Goal: Task Accomplishment & Management: Manage account settings

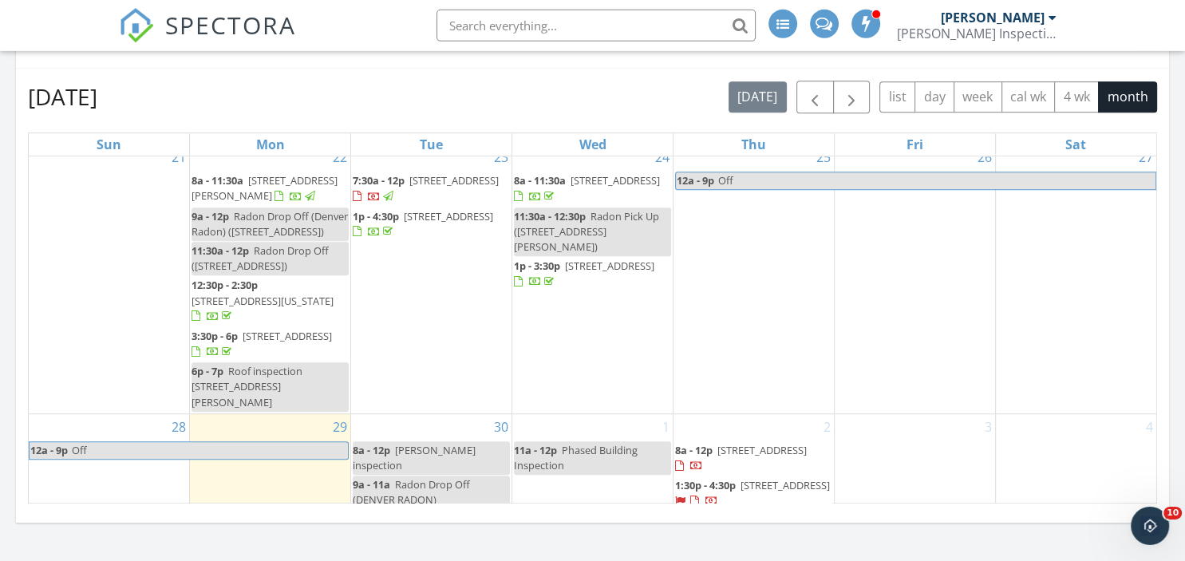
scroll to position [897, 0]
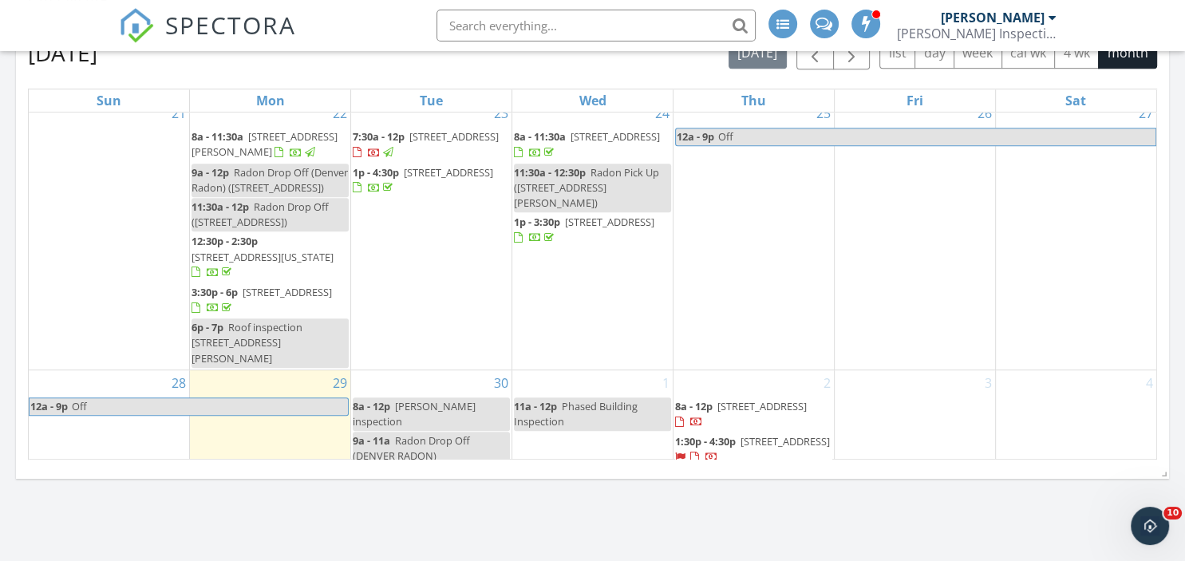
click at [743, 434] on span "696 S Yarrow St, Lakewood 80226" at bounding box center [785, 441] width 89 height 14
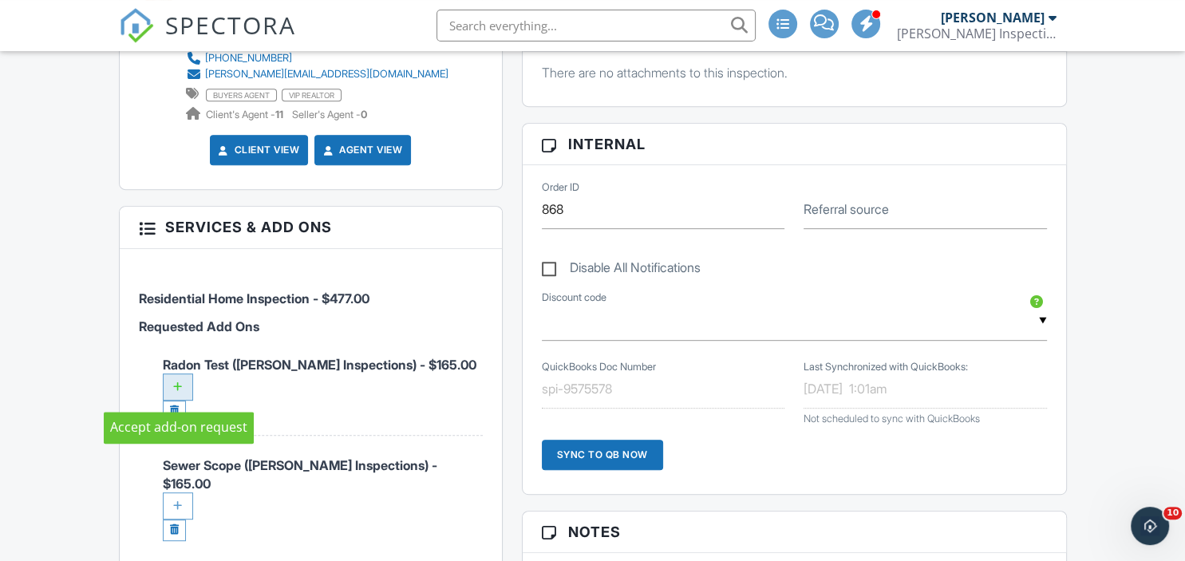
click at [178, 380] on div at bounding box center [178, 387] width 30 height 27
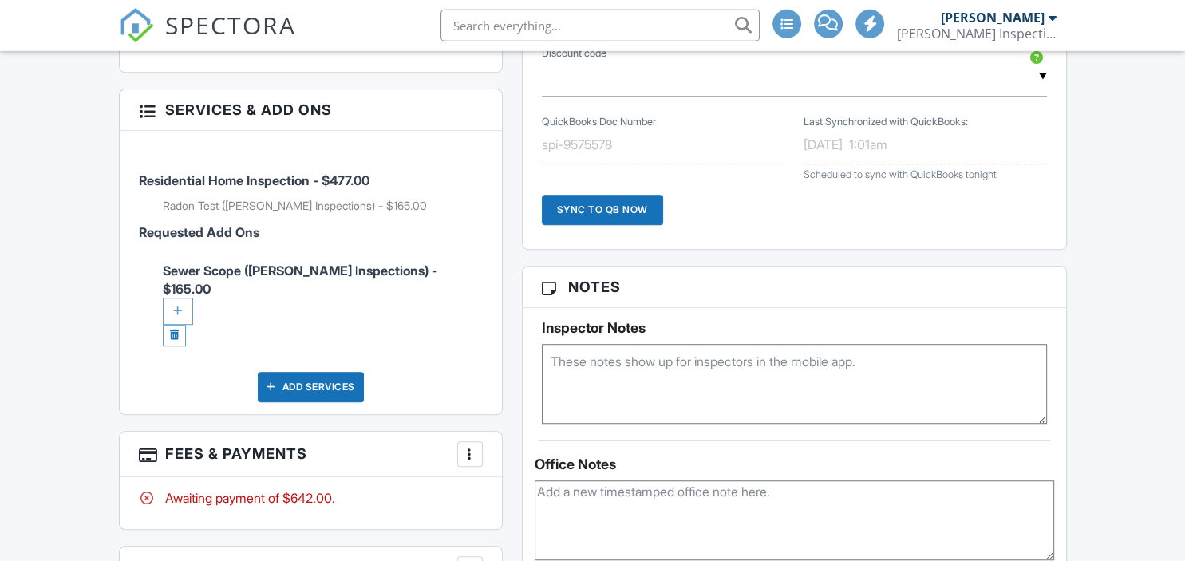
scroll to position [1116, 0]
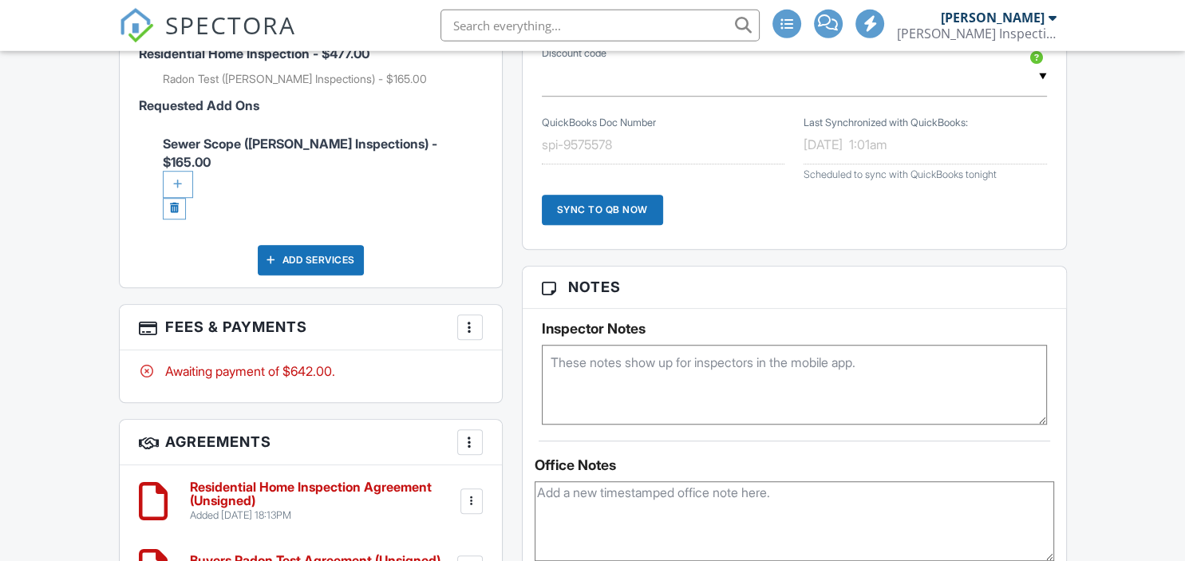
click at [180, 305] on h3 "Fees & Payments More Edit Fees & Payments Add Services View Invoice Paid In Full" at bounding box center [311, 327] width 382 height 45
click at [176, 171] on div at bounding box center [178, 184] width 30 height 27
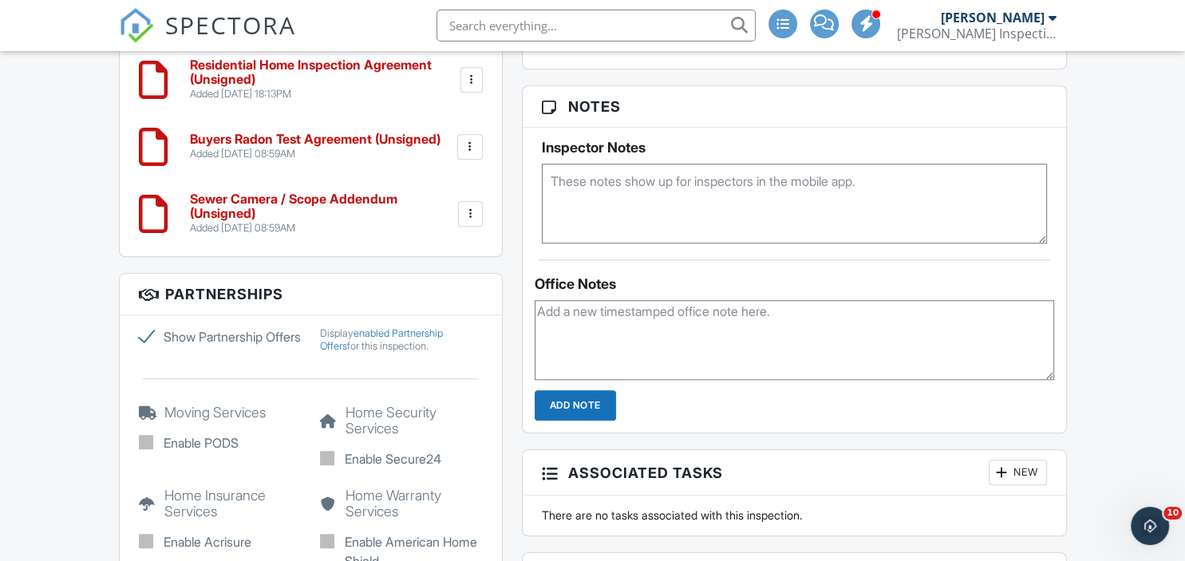
click at [809, 436] on div "Reports Locked Attach New RESIDENTIAL INSPECTION REPORT RESIDENTIAL INSPECTION …" at bounding box center [794, 98] width 564 height 1766
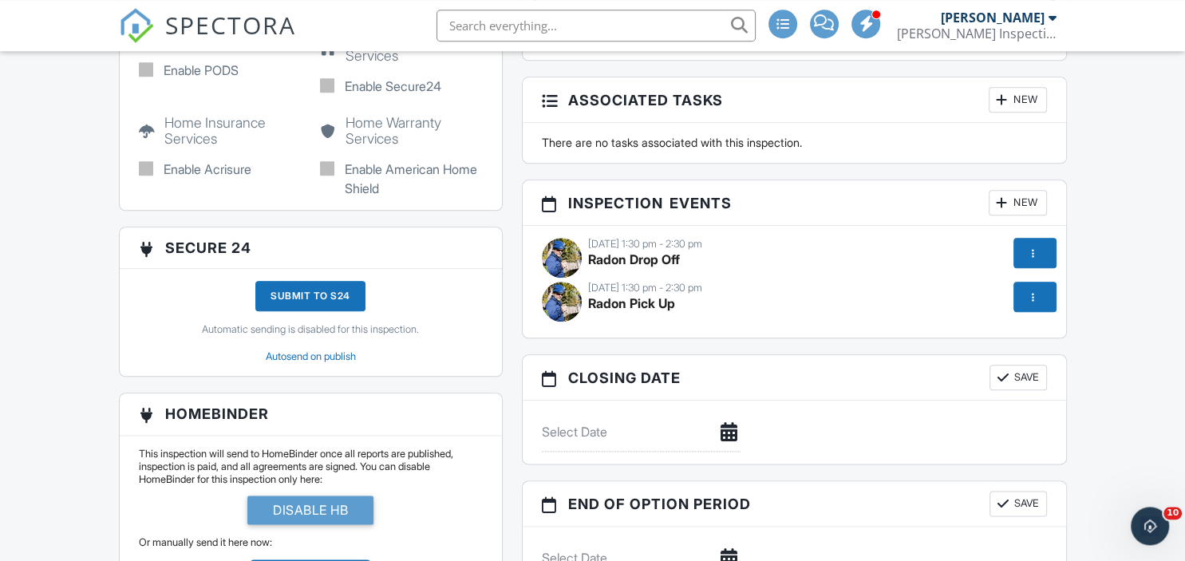
scroll to position [1794, 0]
click at [626, 241] on div "[DATE] 1:30 pm - 2:30 pm" at bounding box center [794, 244] width 505 height 13
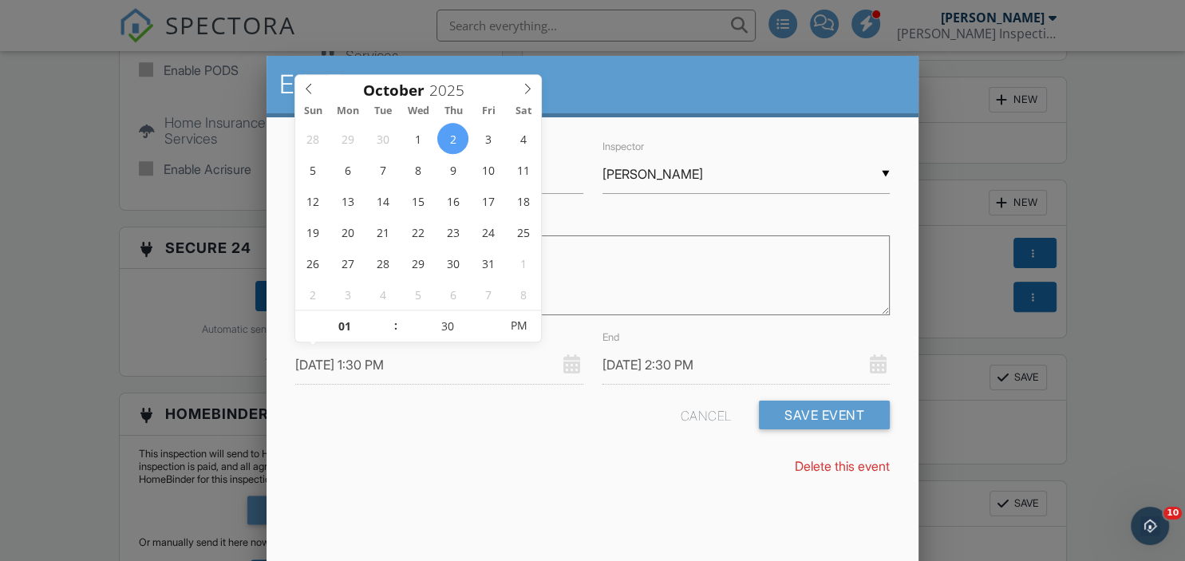
click at [340, 356] on input "10/02/2025 1:30 PM" at bounding box center [438, 365] width 287 height 39
type input "09/30/2025 1:30 PM"
type input "09/30/2025 2:30 PM"
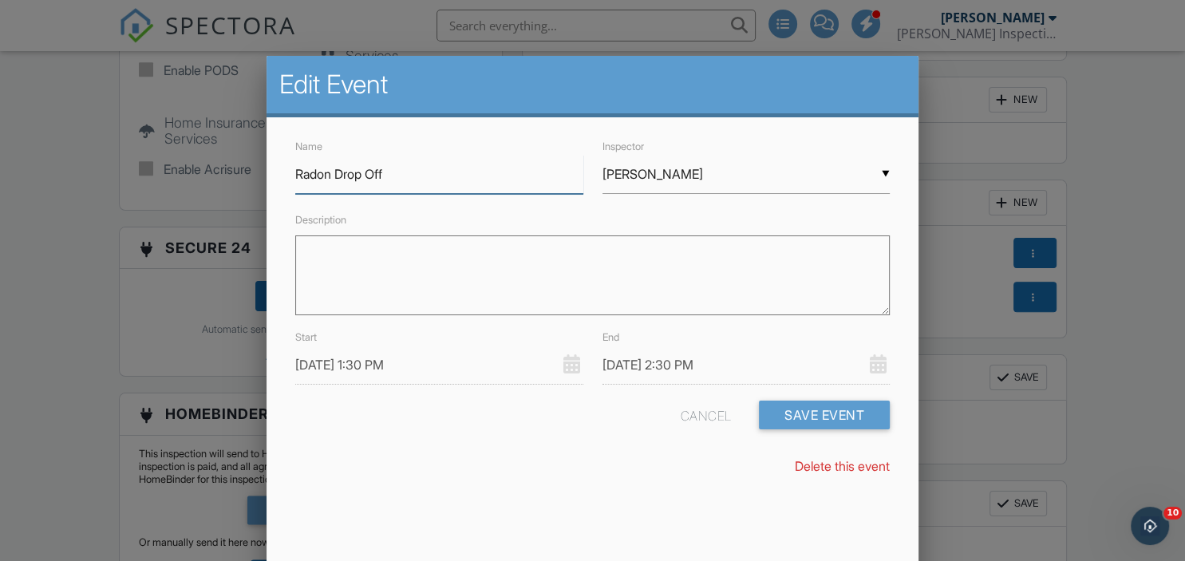
click at [559, 184] on input "Radon Drop Off" at bounding box center [438, 174] width 287 height 39
type input "Radon Drop Off (Denver Radon)"
click at [833, 427] on div "Cancel Save Event" at bounding box center [785, 421] width 209 height 41
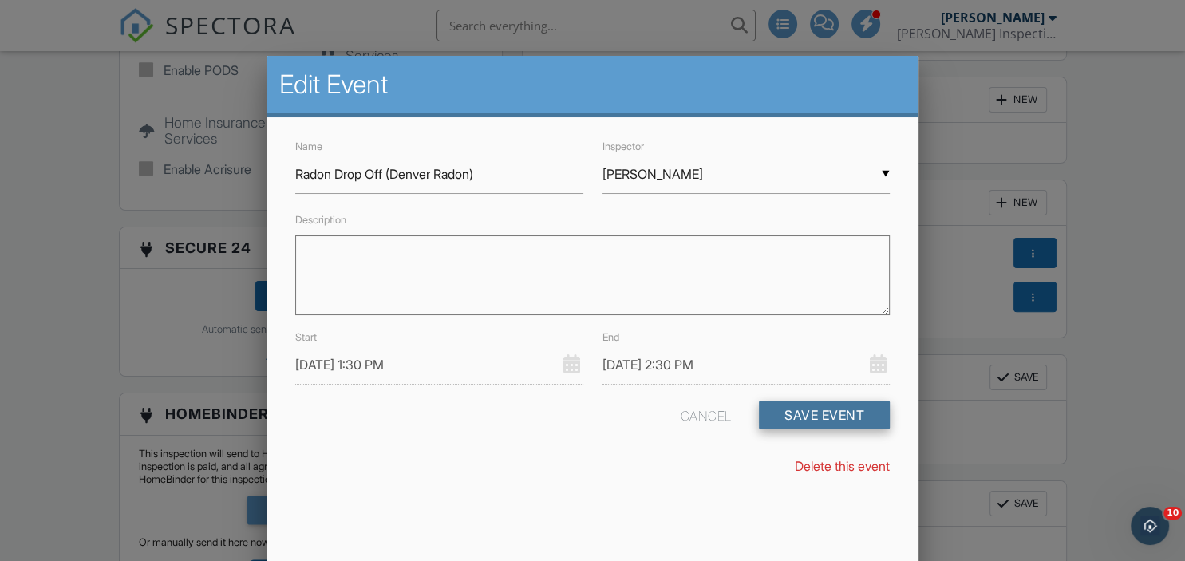
click at [819, 410] on button "Save Event" at bounding box center [824, 415] width 131 height 29
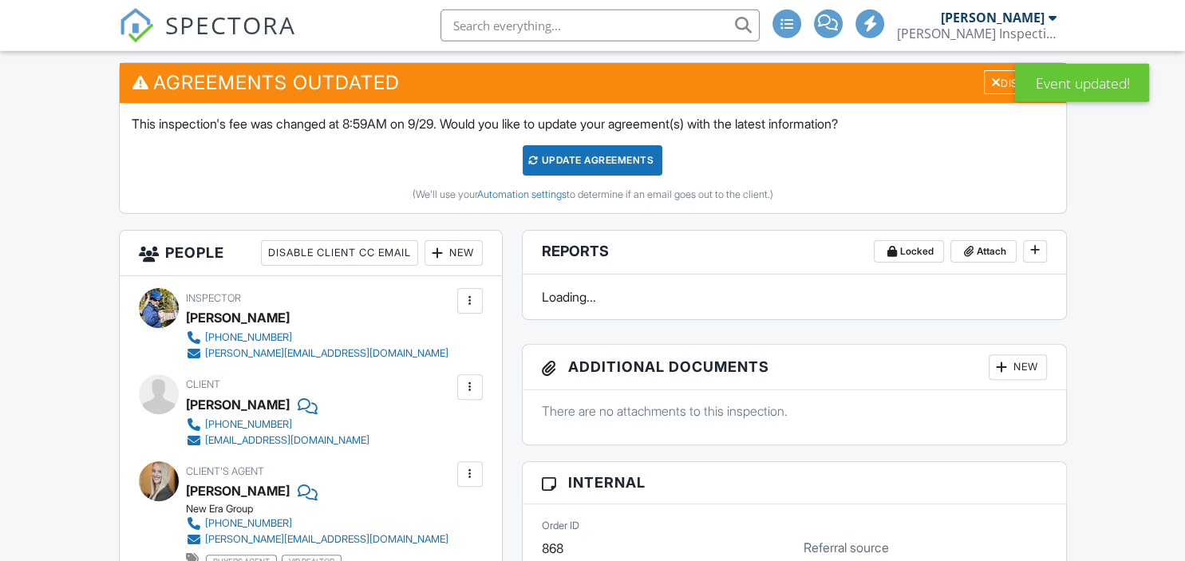
click at [606, 170] on div "Update Agreements" at bounding box center [593, 160] width 140 height 30
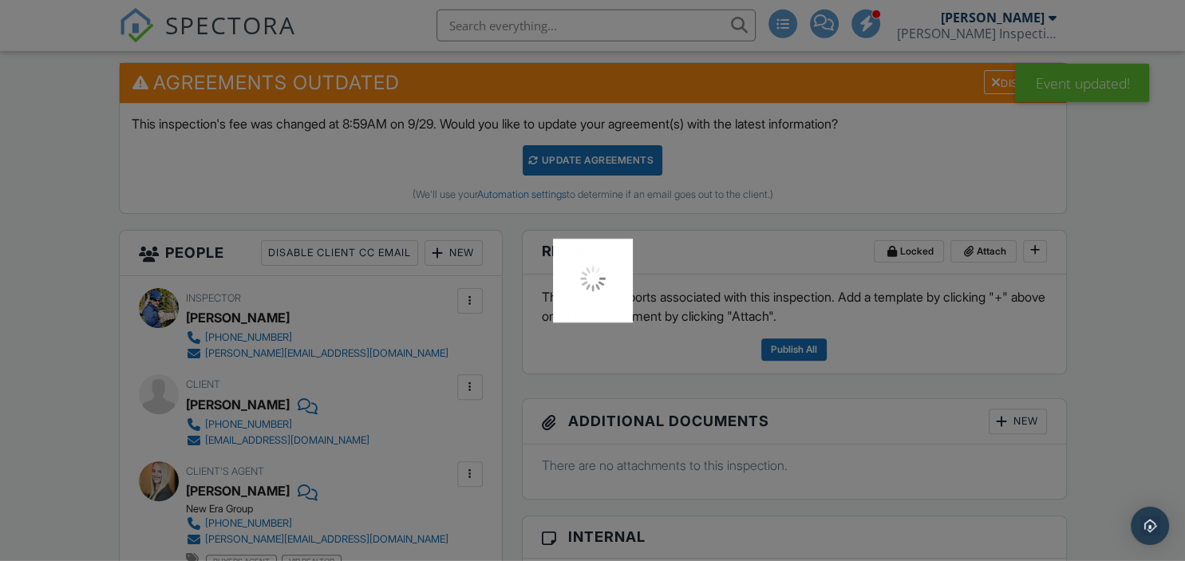
scroll to position [405, 0]
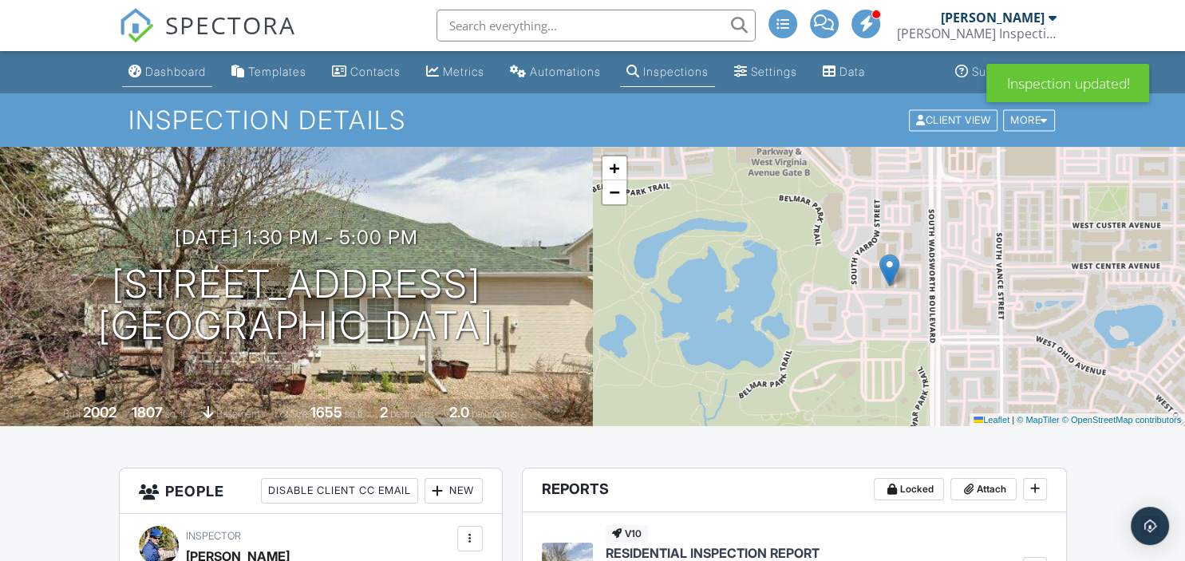
click at [187, 70] on div "Dashboard" at bounding box center [175, 72] width 61 height 14
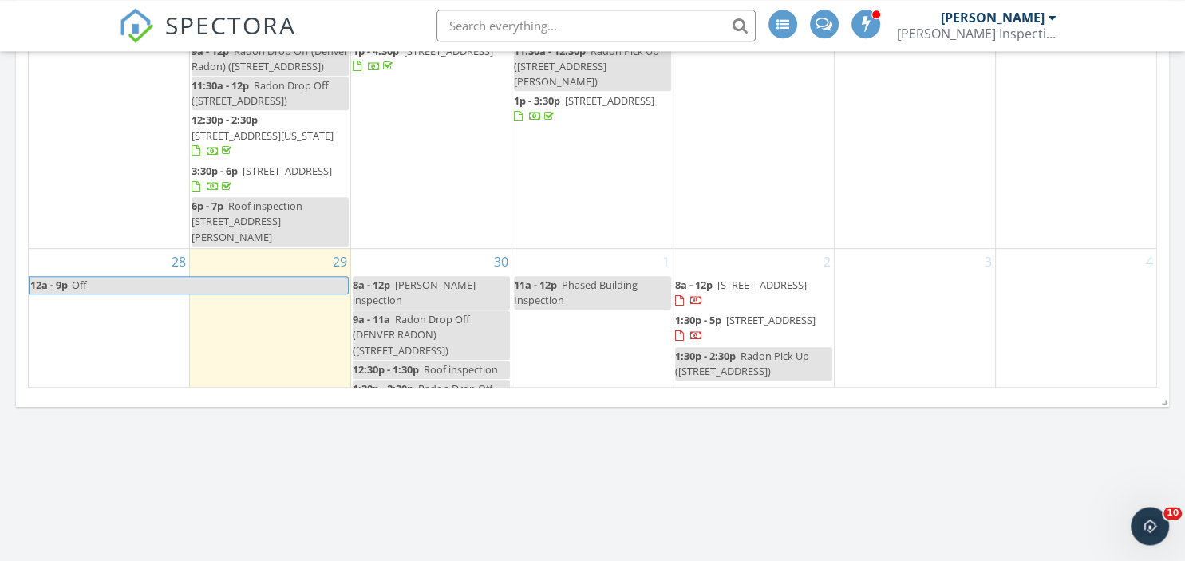
scroll to position [725, 0]
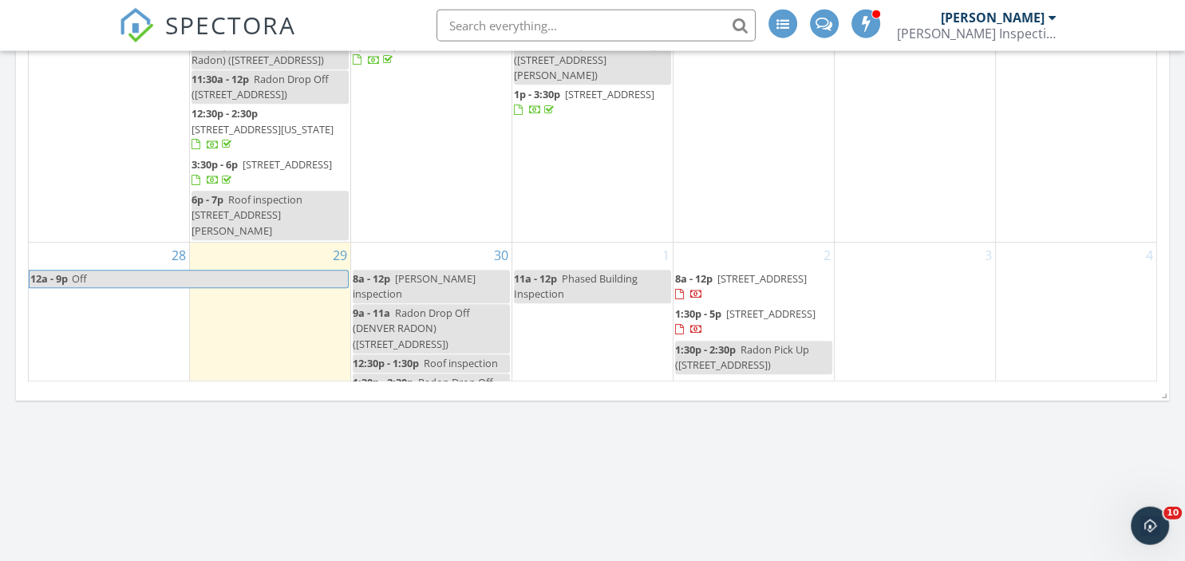
click at [785, 271] on span "8 Oakmont Ln, Littleton 80127" at bounding box center [762, 278] width 89 height 14
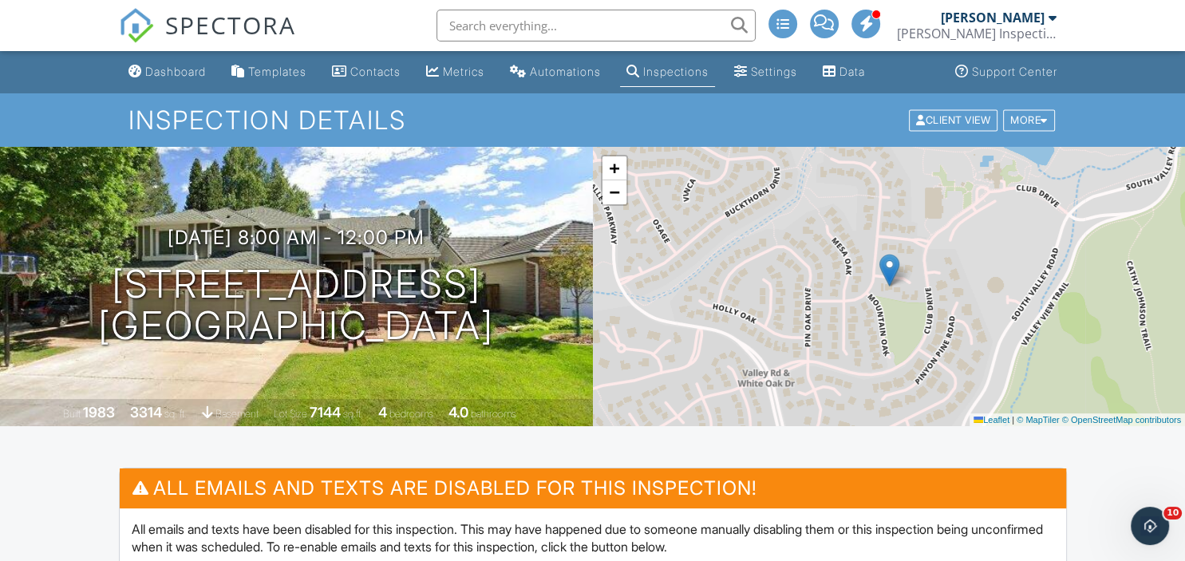
scroll to position [121, 0]
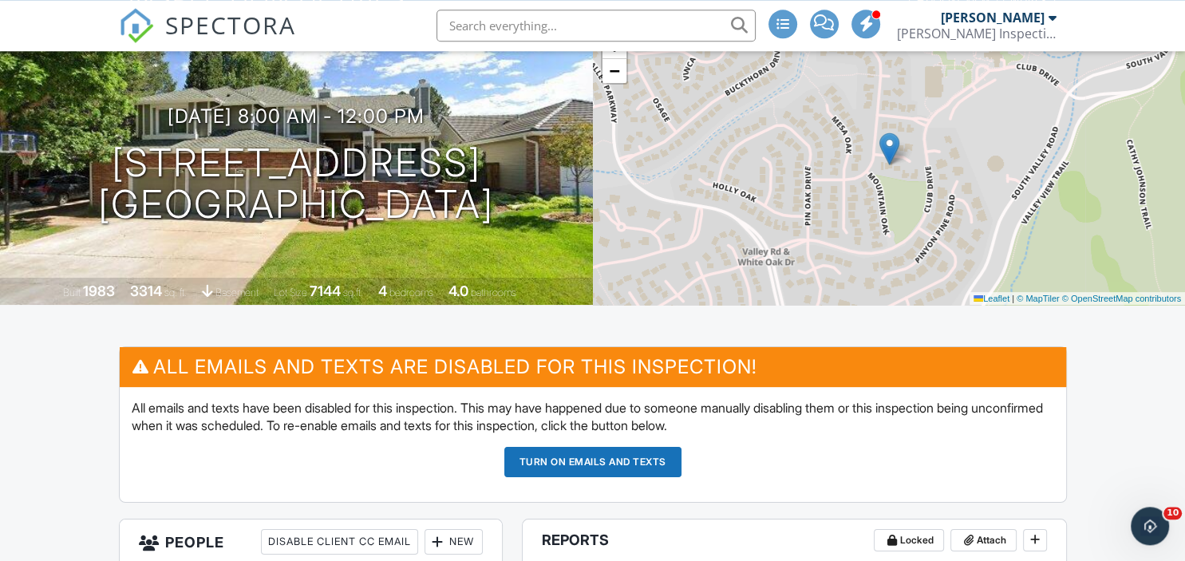
click at [560, 473] on button "Turn on emails and texts" at bounding box center [592, 462] width 177 height 30
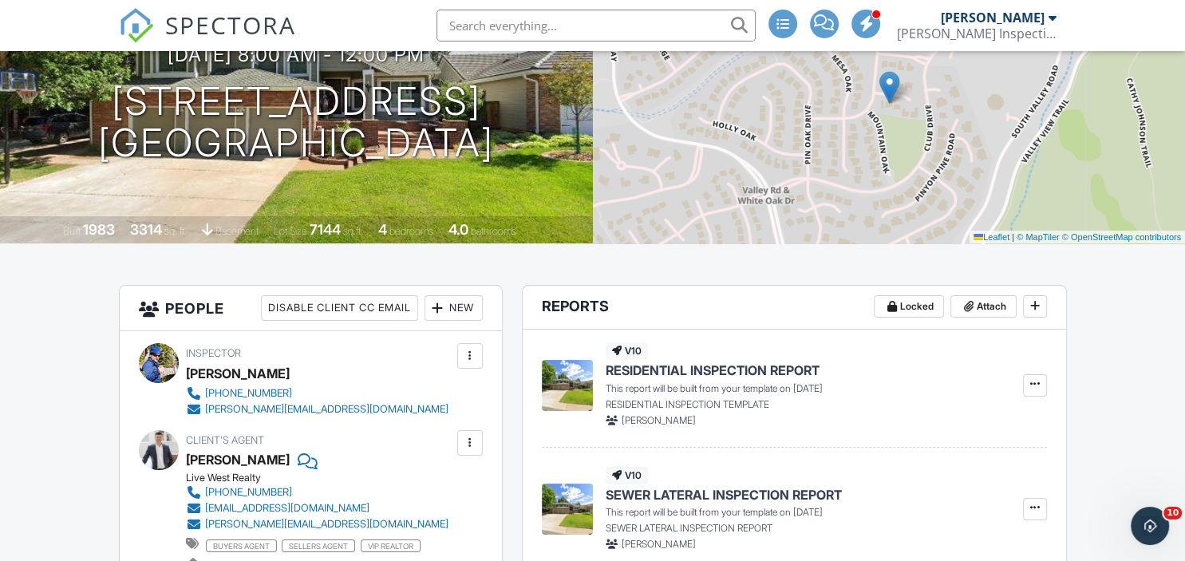
scroll to position [184, 0]
click at [611, 31] on input "text" at bounding box center [596, 26] width 319 height 32
click at [208, 18] on span "SPECTORA" at bounding box center [230, 25] width 131 height 34
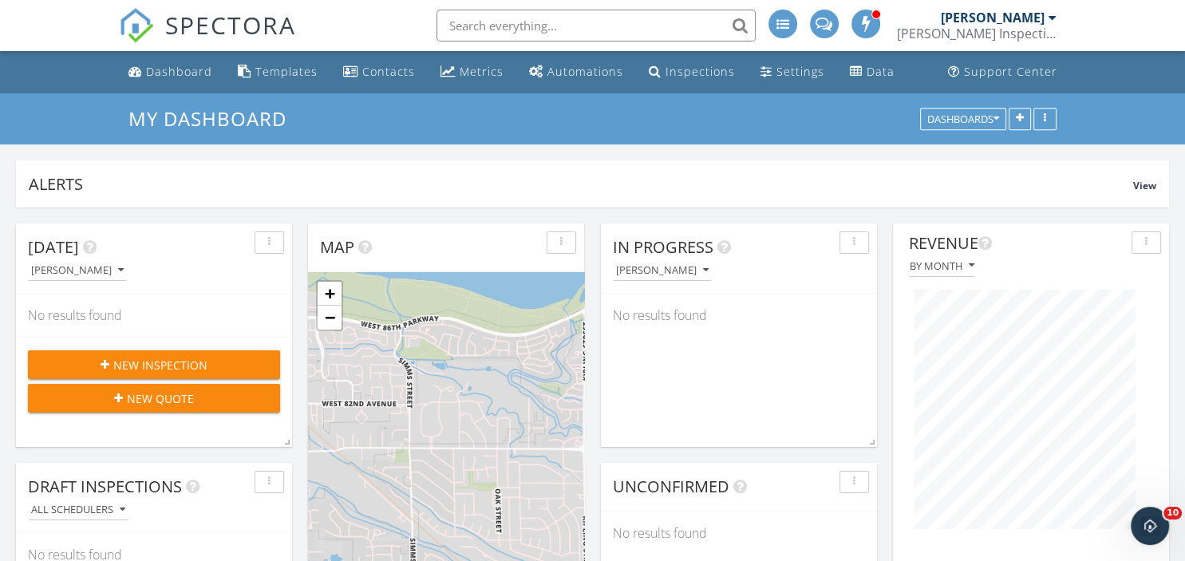
scroll to position [1812, 1185]
click at [556, 24] on input "text" at bounding box center [596, 26] width 319 height 32
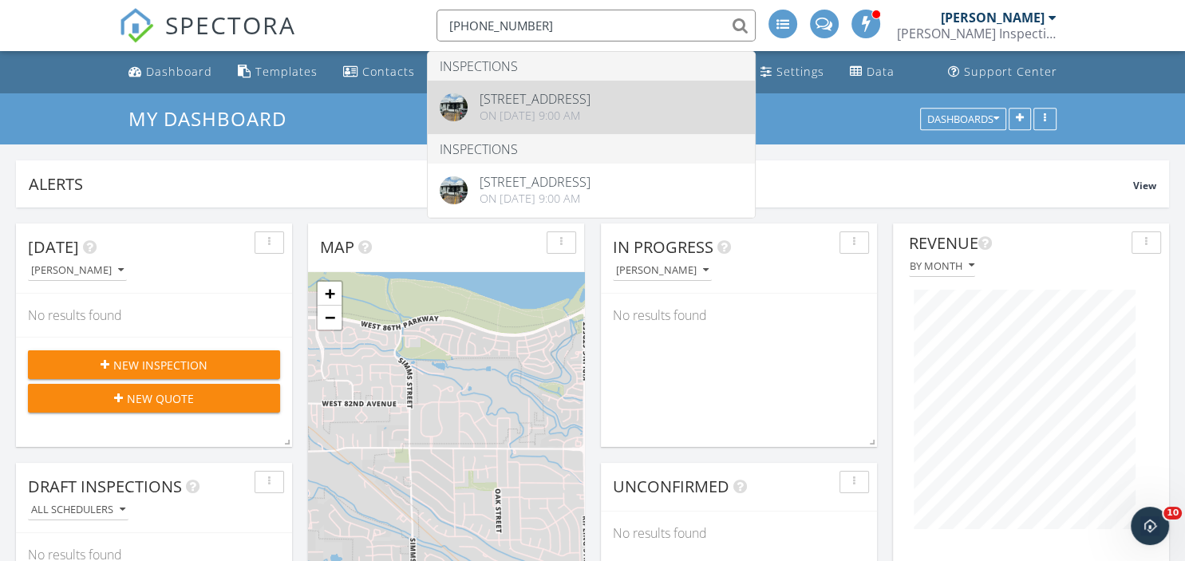
type input "[PHONE_NUMBER]"
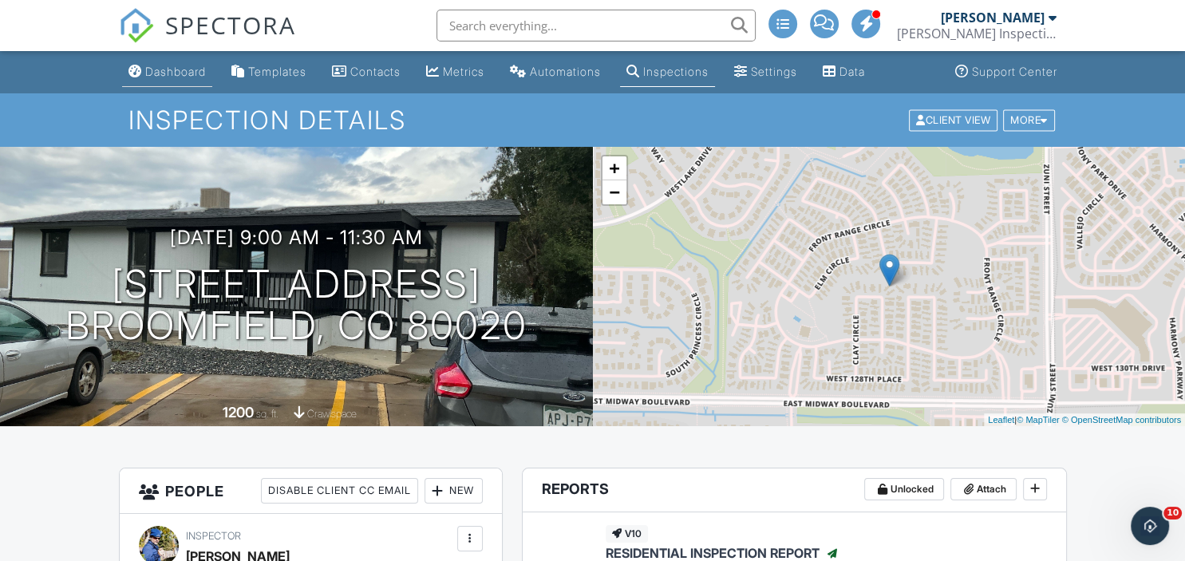
click at [171, 66] on div "Dashboard" at bounding box center [175, 72] width 61 height 14
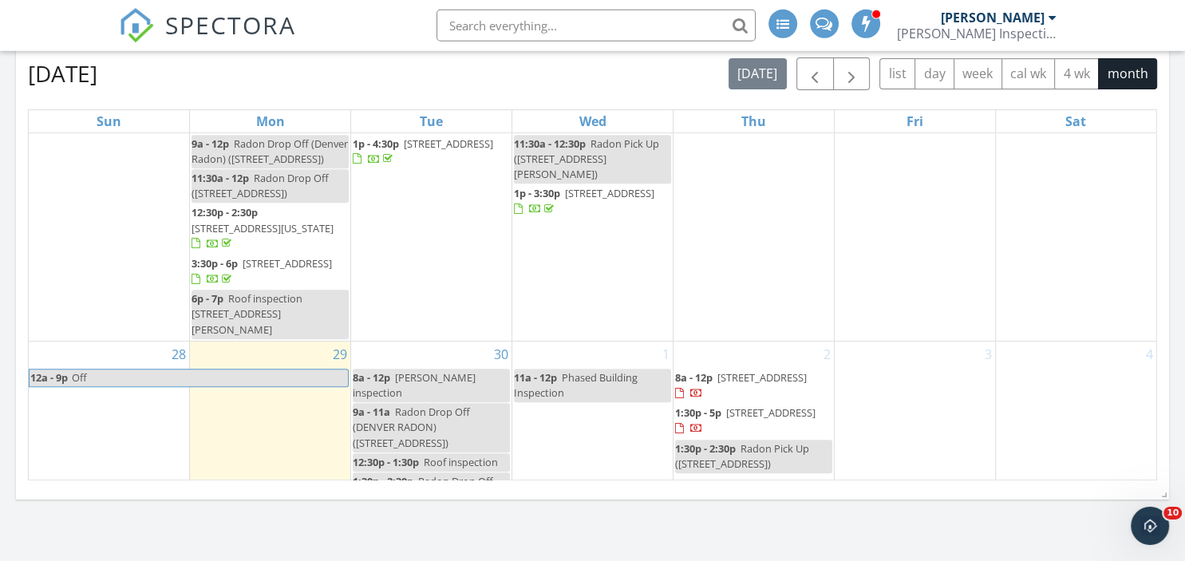
scroll to position [741, 0]
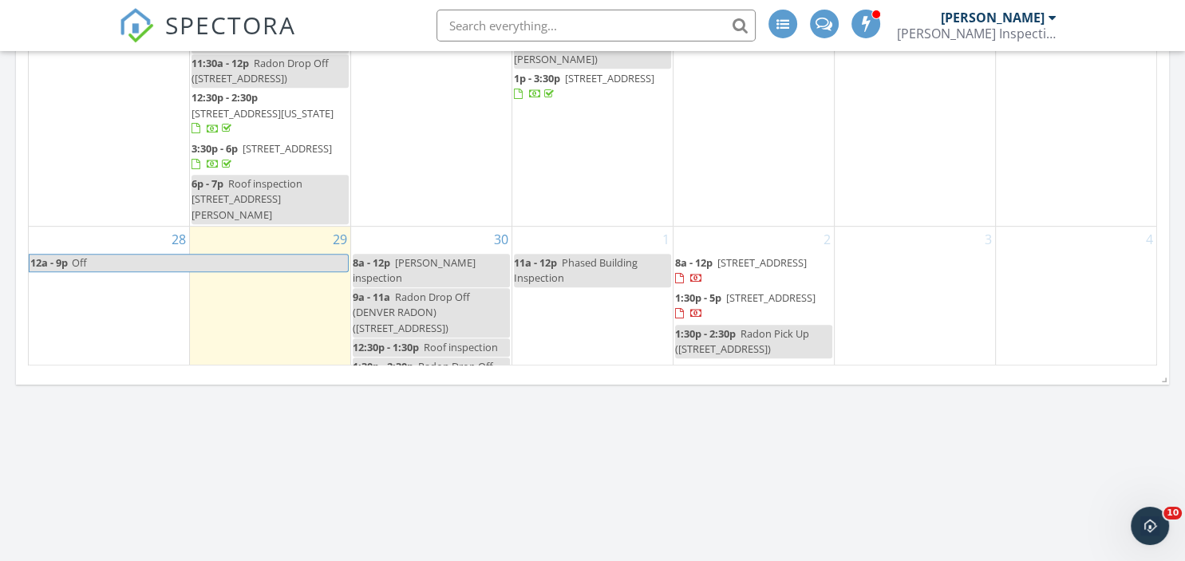
click at [765, 255] on span "8 Oakmont Ln, Littleton 80127" at bounding box center [762, 262] width 89 height 14
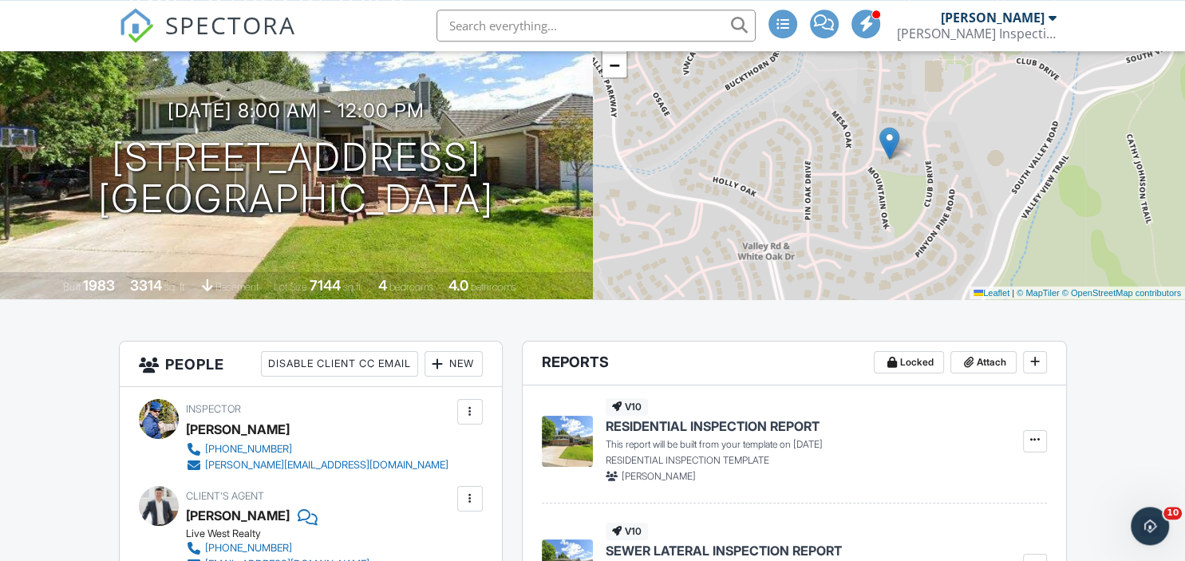
scroll to position [118, 0]
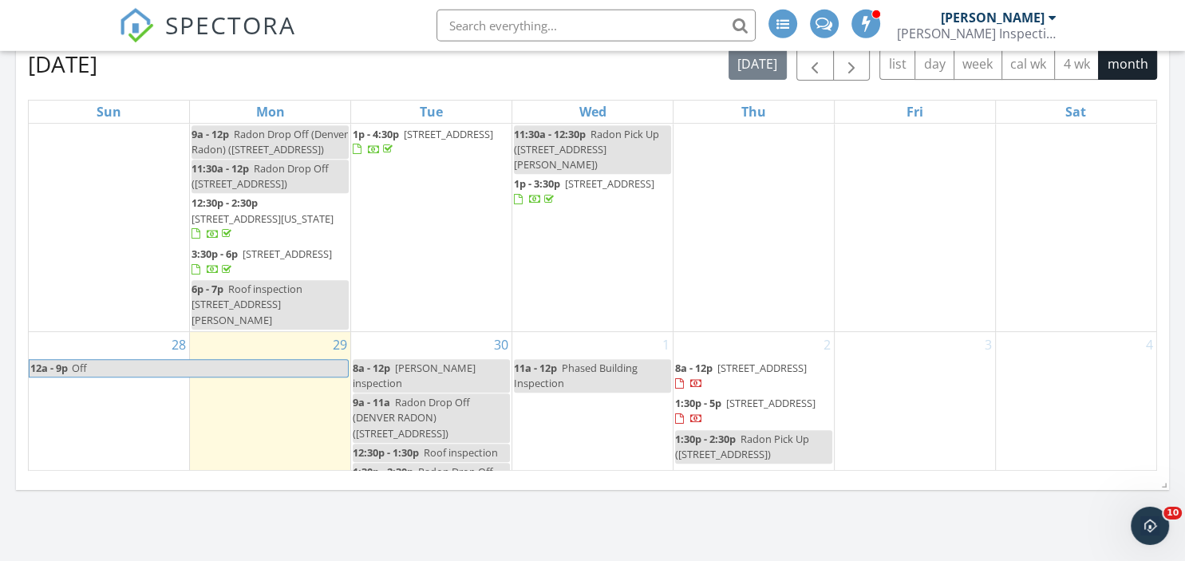
scroll to position [642, 0]
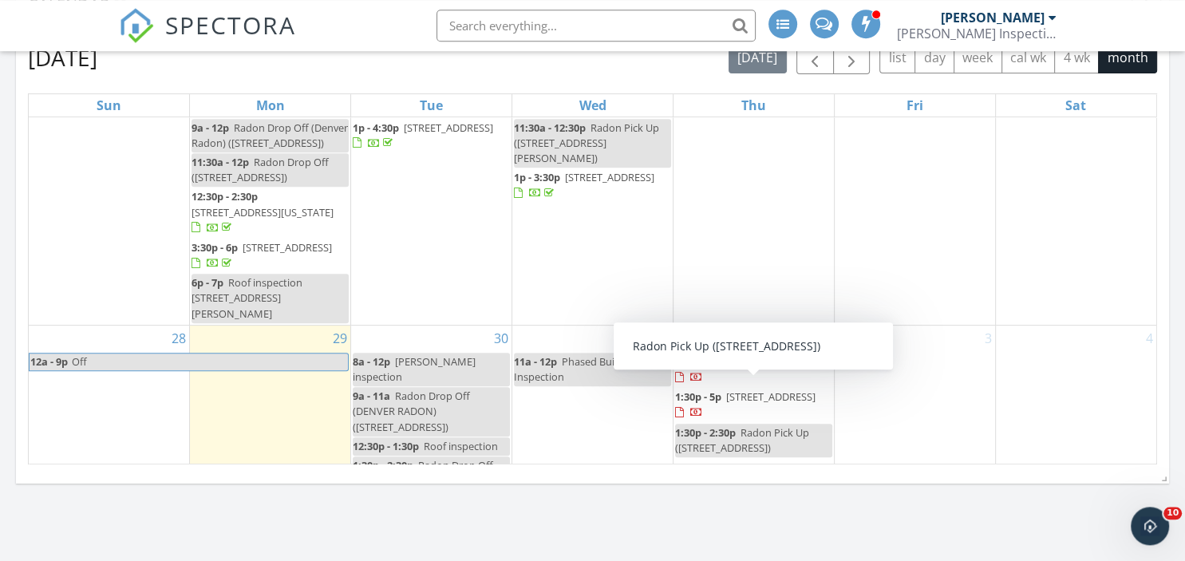
click at [762, 425] on span "Radon Pick Up (696 S Yarrow St, Lakewood)" at bounding box center [742, 440] width 134 height 30
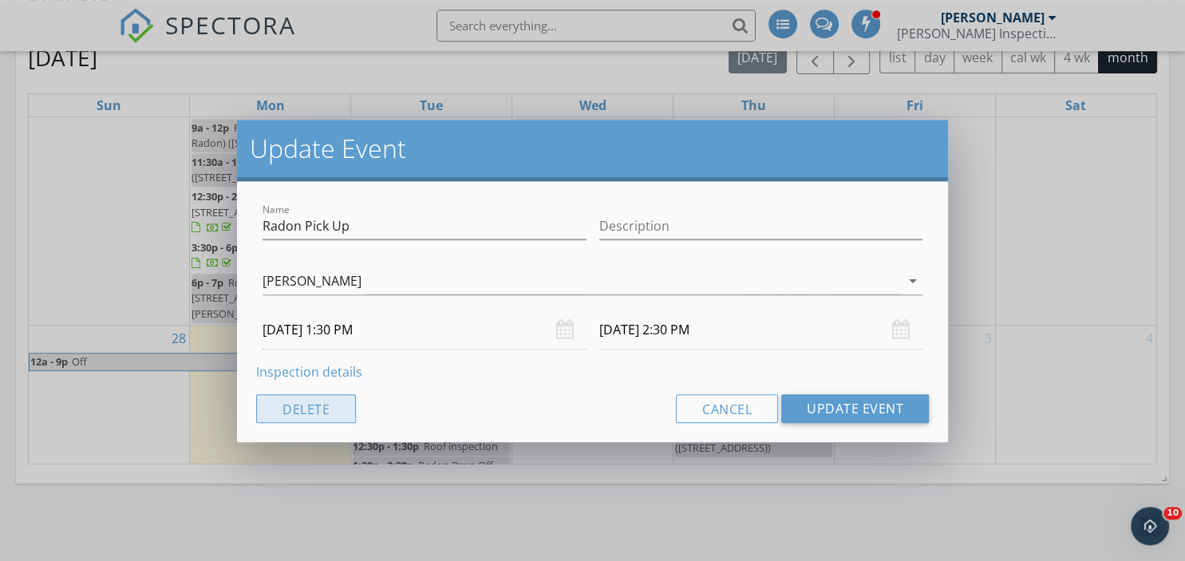
click at [325, 408] on button "Delete" at bounding box center [306, 408] width 100 height 29
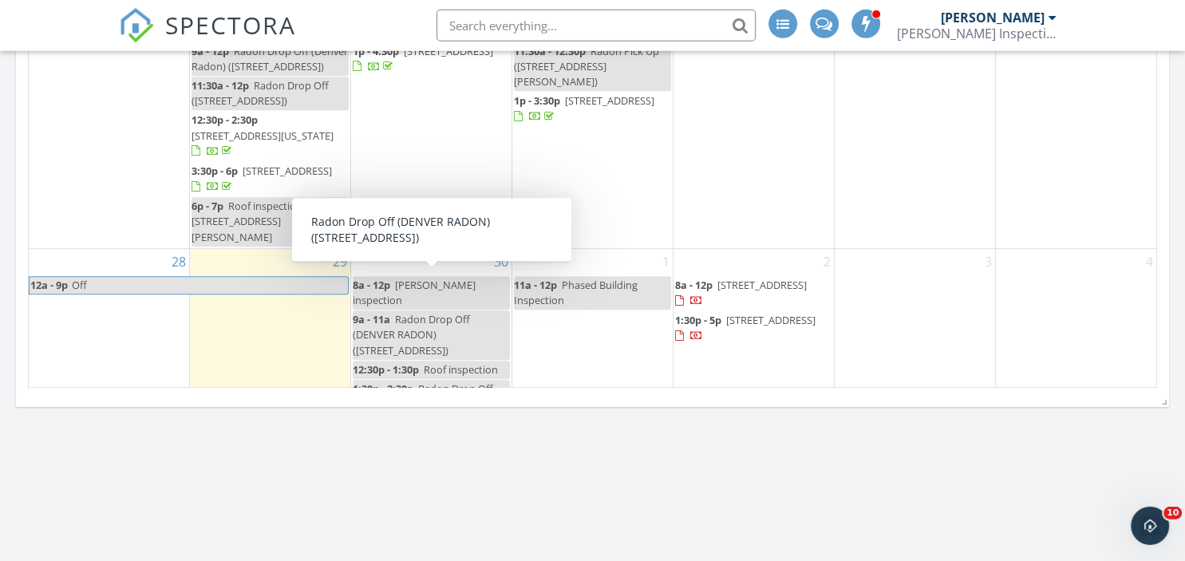
scroll to position [720, 0]
